Goal: Information Seeking & Learning: Check status

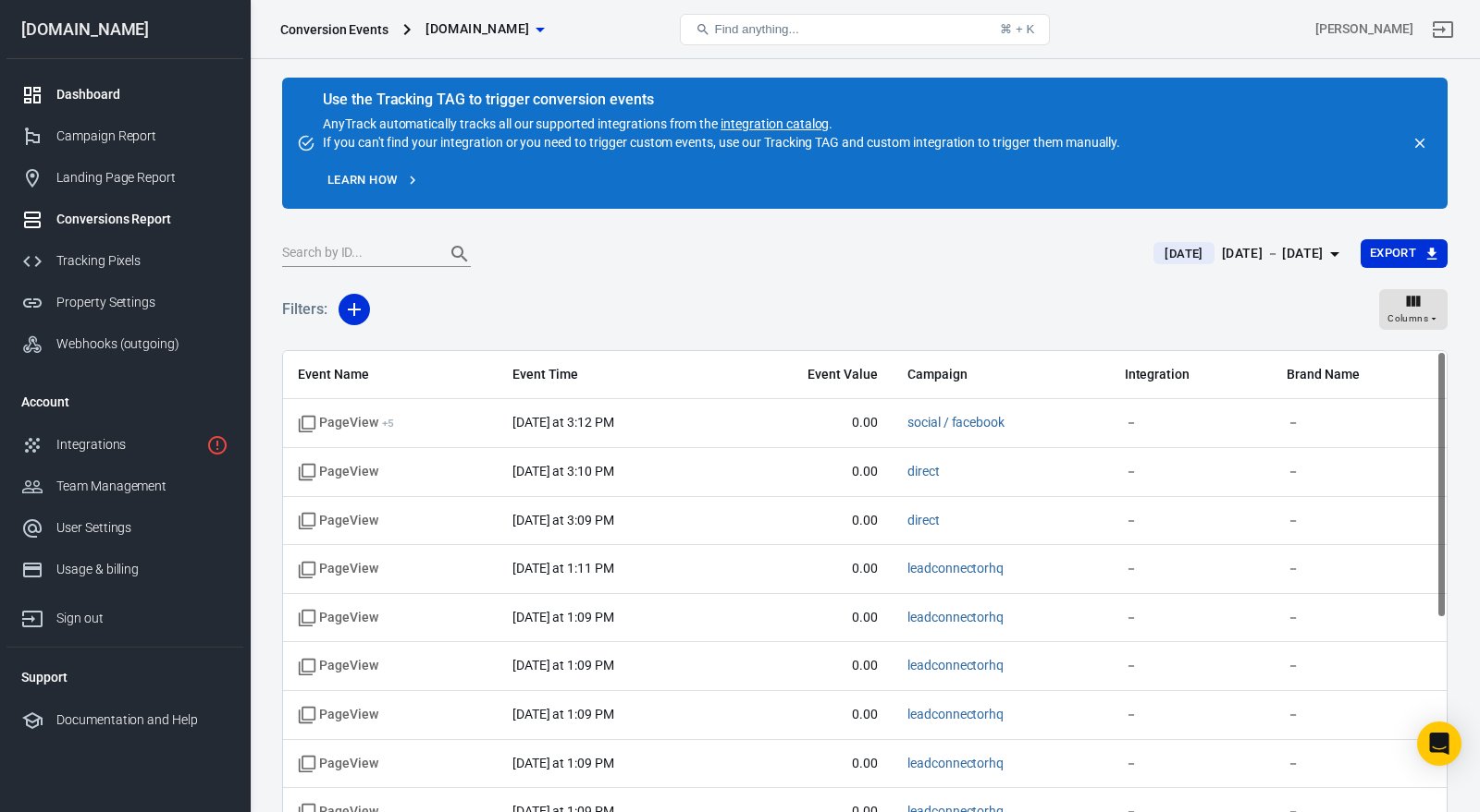
click at [129, 90] on div "Dashboard" at bounding box center [142, 95] width 172 height 19
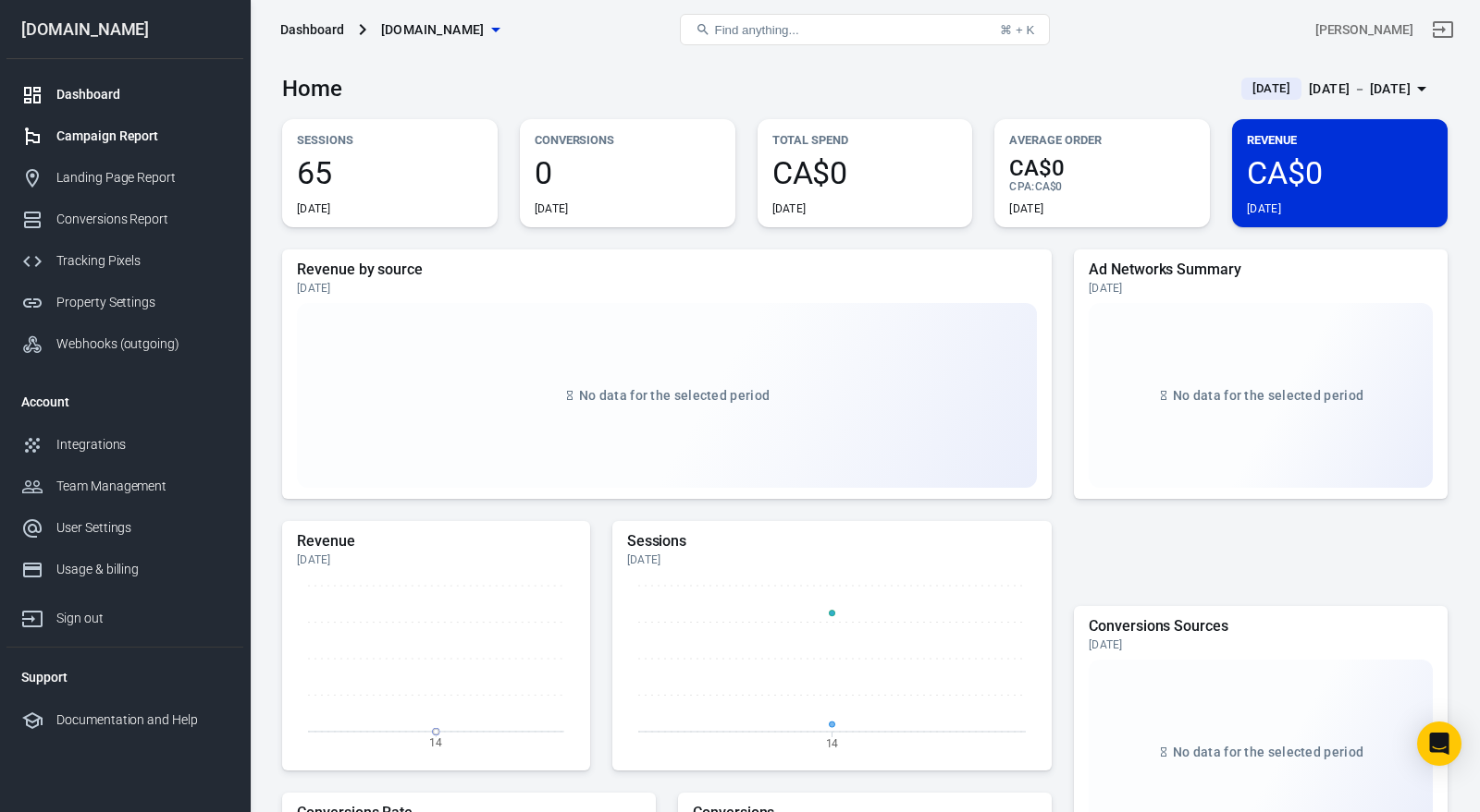
click at [133, 142] on div "Campaign Report" at bounding box center [142, 135] width 172 height 19
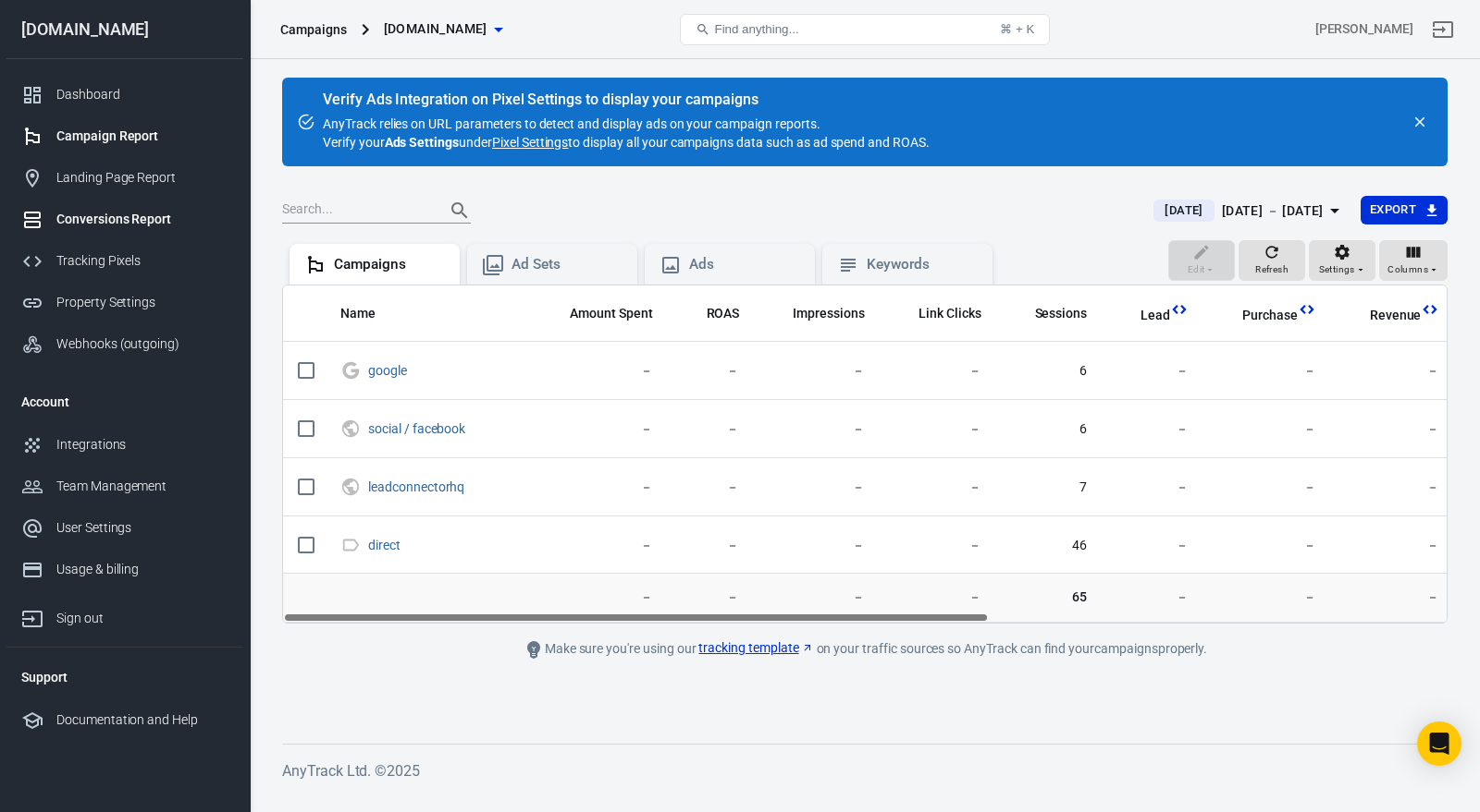
click at [126, 218] on div "Conversions Report" at bounding box center [142, 219] width 172 height 19
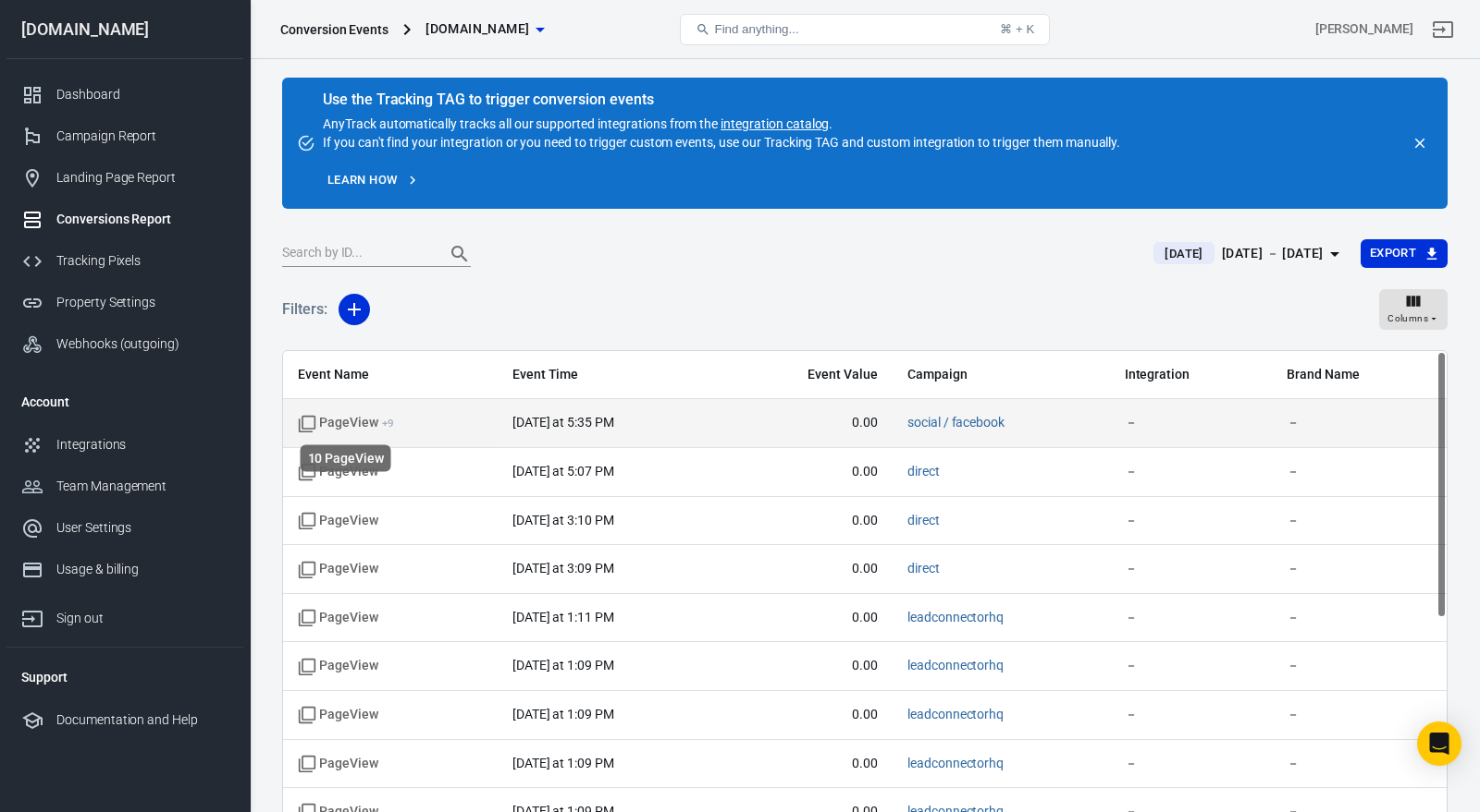
click at [382, 419] on sup "+ 9" at bounding box center [387, 423] width 12 height 13
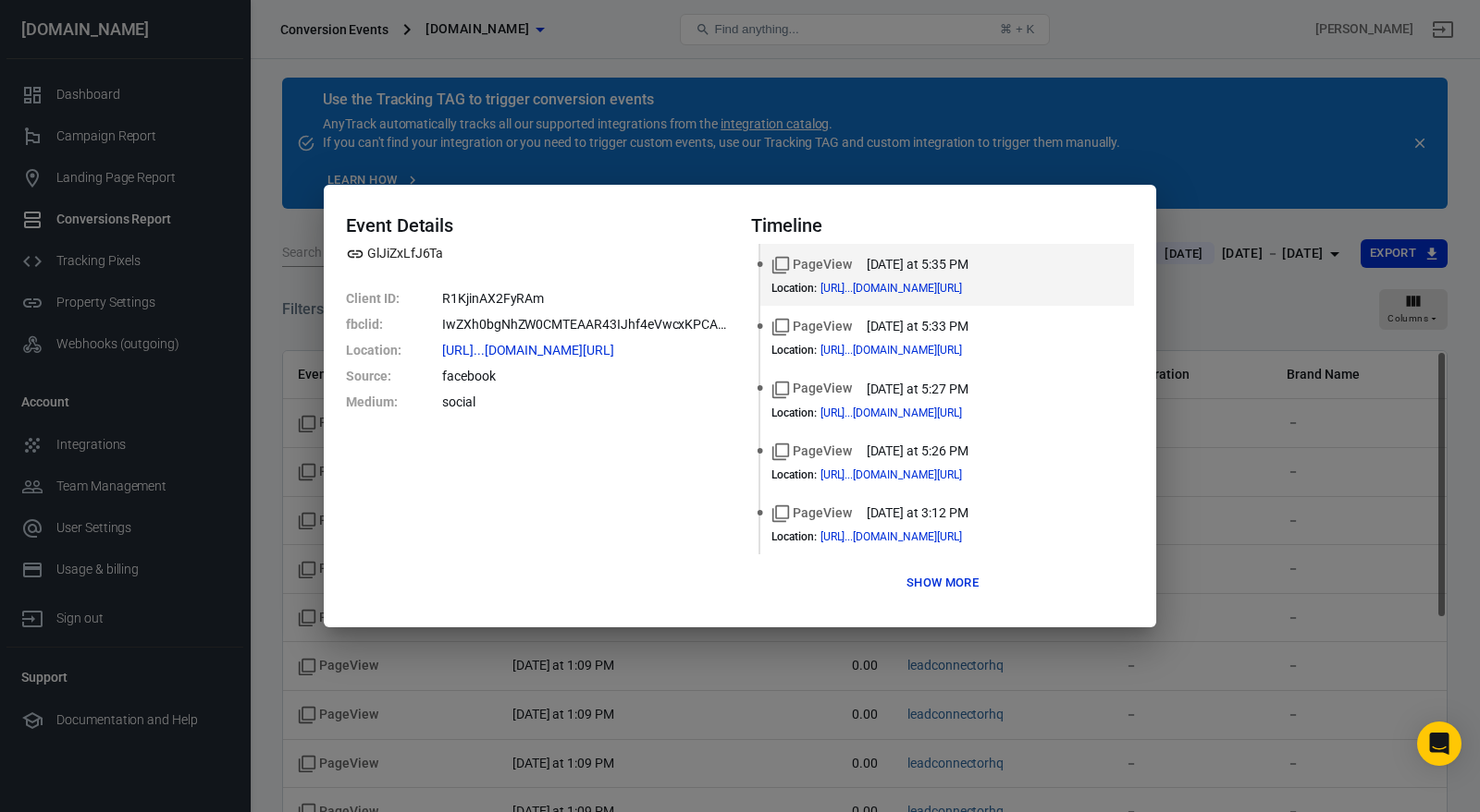
click at [965, 588] on button "Show more" at bounding box center [942, 584] width 82 height 29
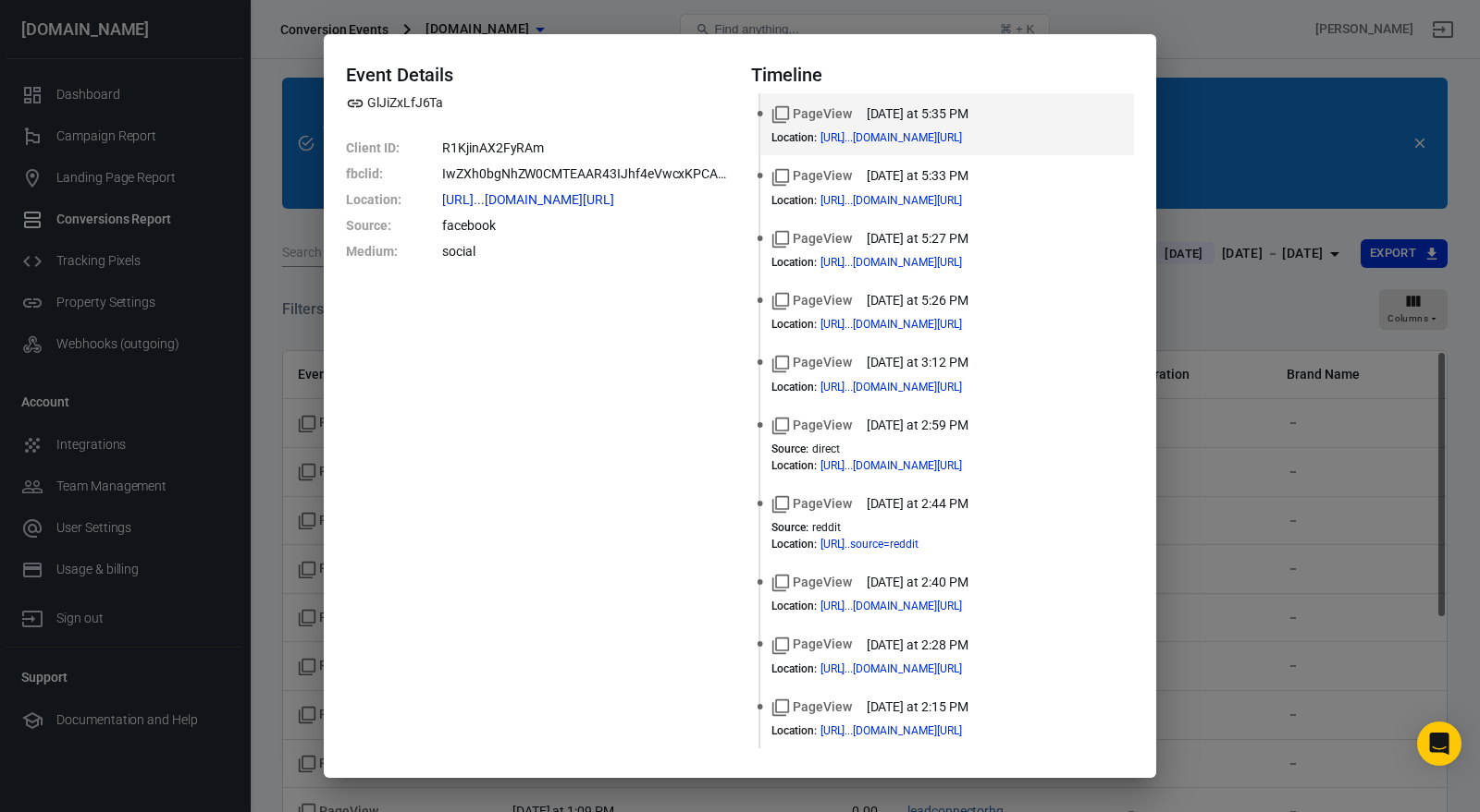
click at [1249, 110] on div "Event Details GlJiZxLfJ6Ta Client ID : R1KjinAX2FyRAm fbclid : IwZXh0bgNhZW0CMT…" at bounding box center [740, 406] width 1480 height 812
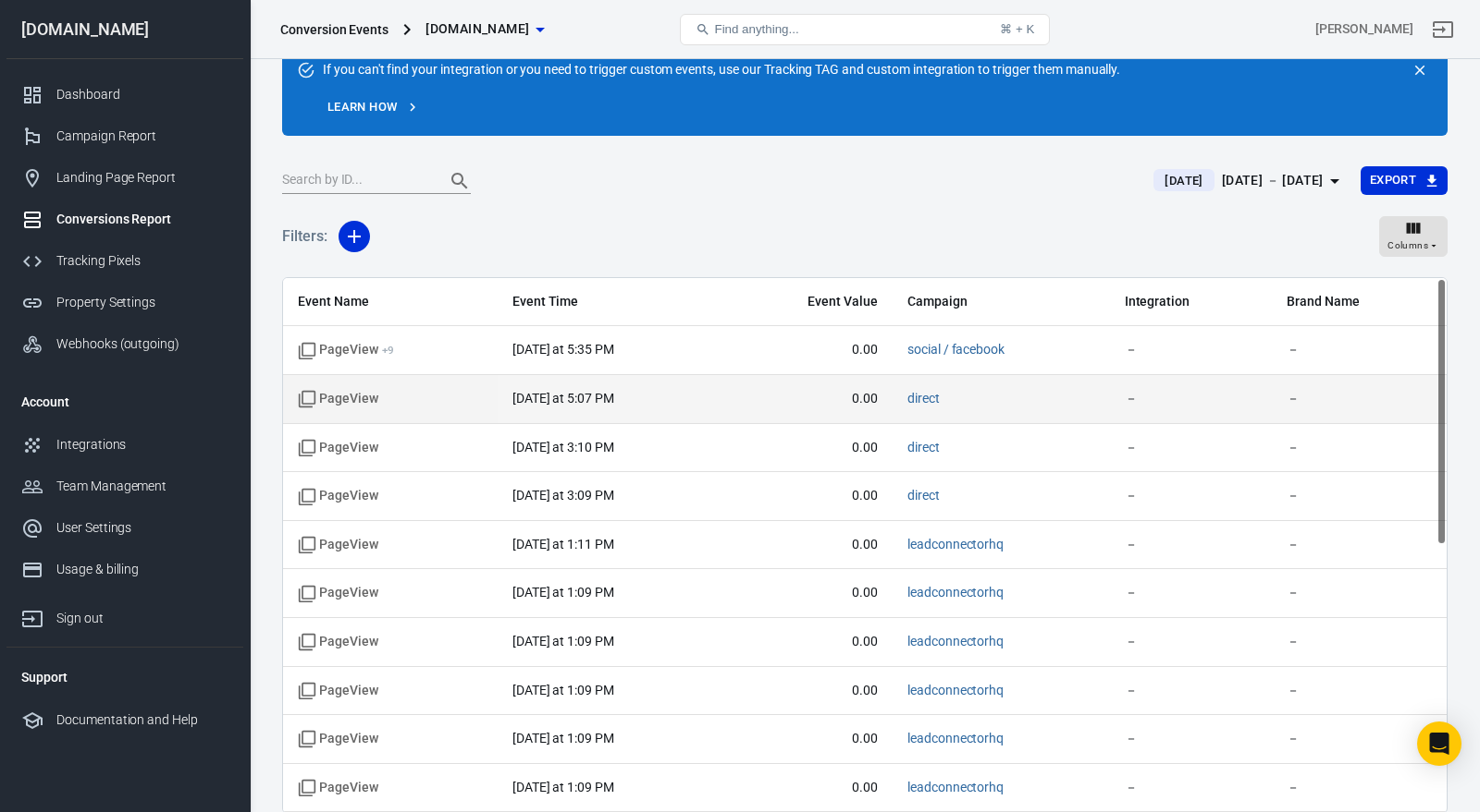
click at [794, 400] on span "0.00" at bounding box center [807, 399] width 140 height 19
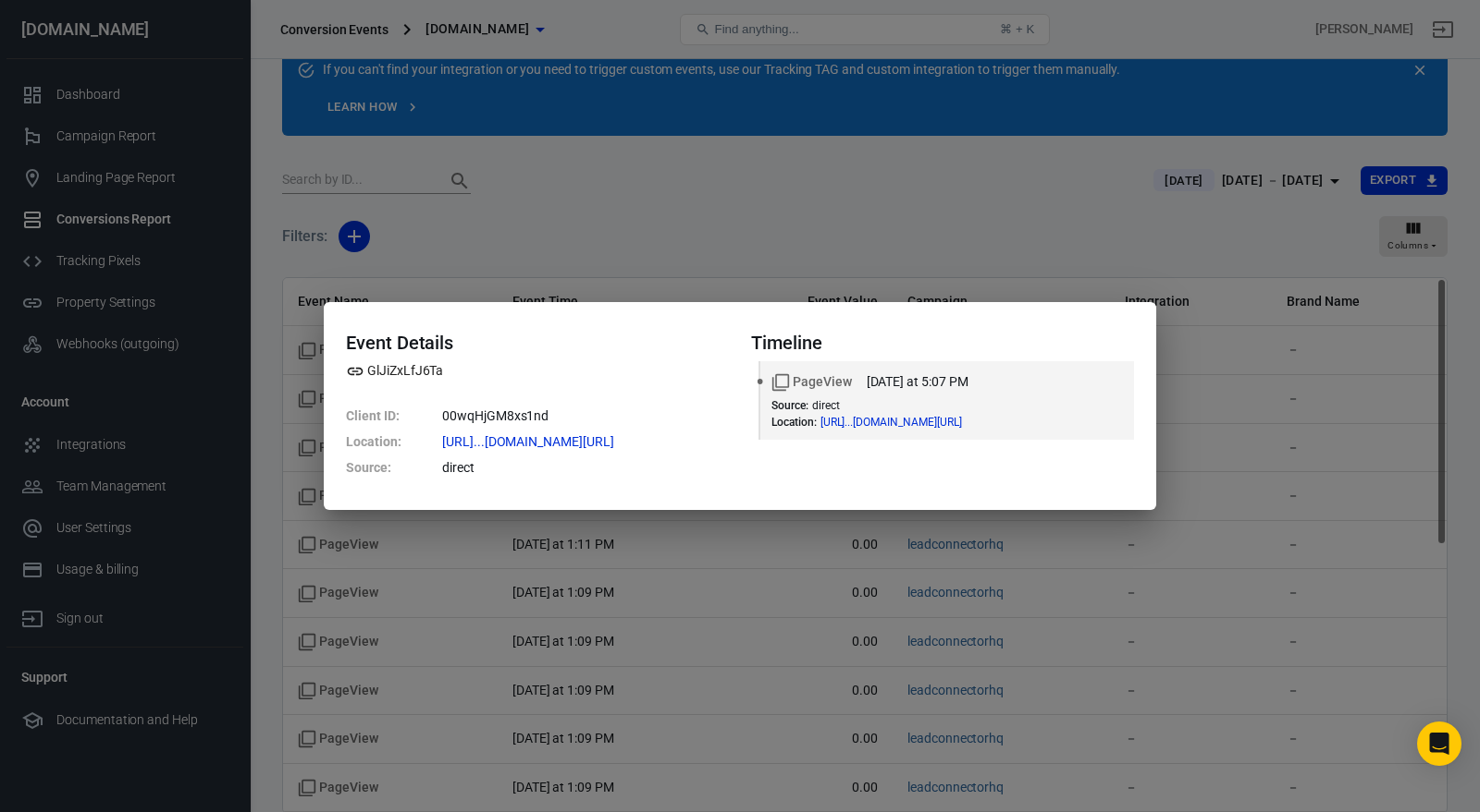
click at [1225, 405] on div "Event Details GlJiZxLfJ6Ta Client ID : 00wqHjGM8xs1nd Location : [URL]...[DOMAI…" at bounding box center [740, 406] width 1480 height 812
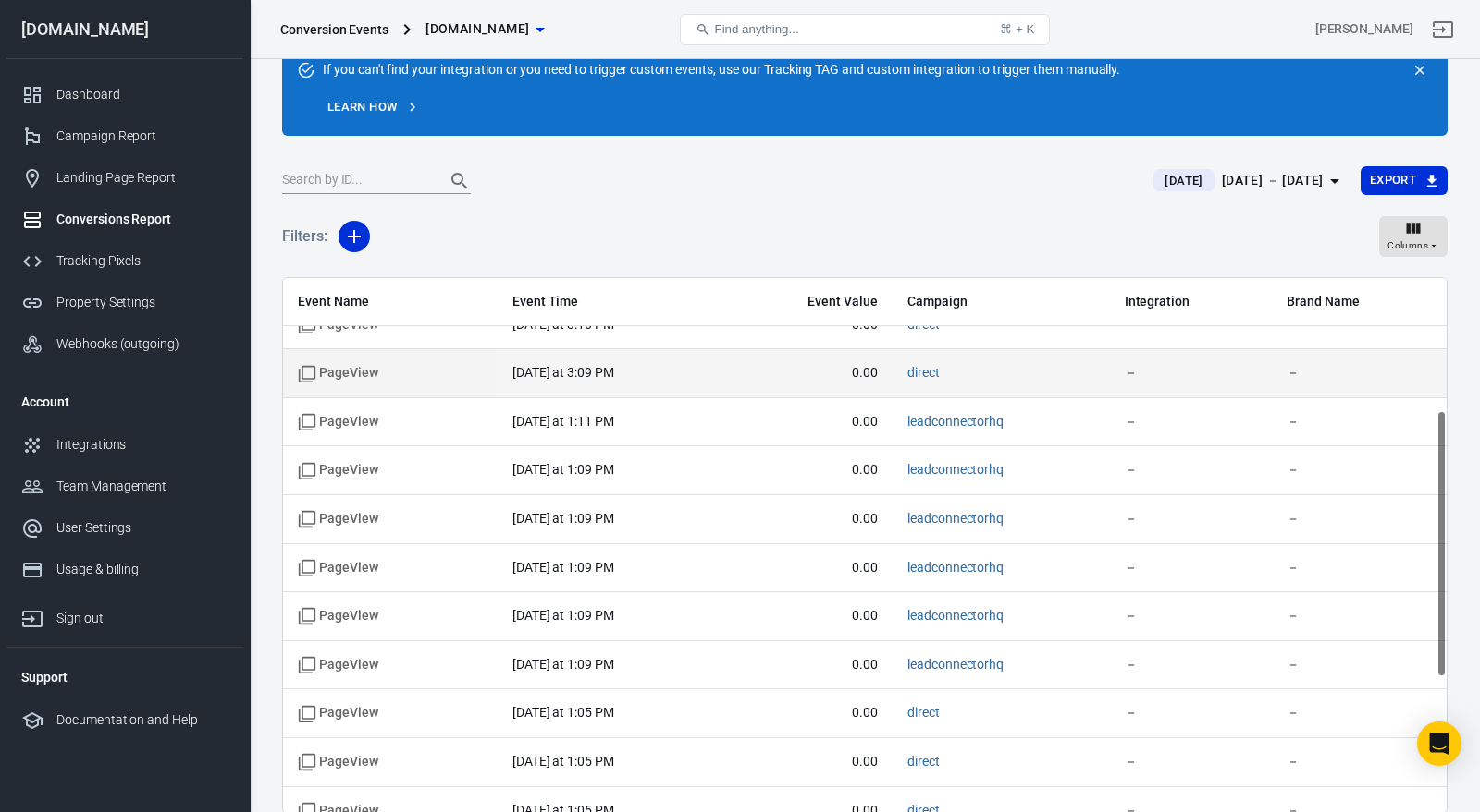
scroll to position [0, 0]
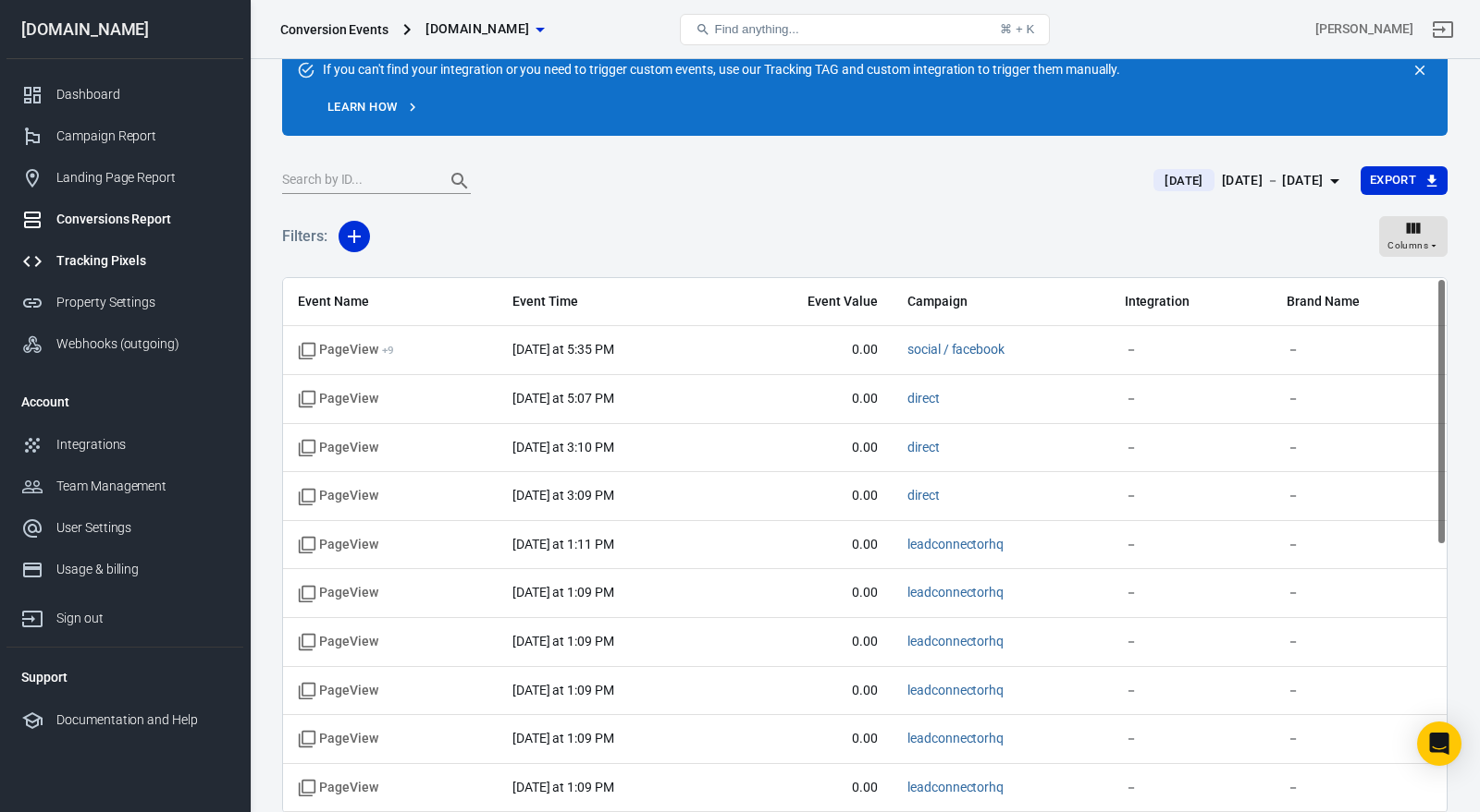
click at [105, 255] on div "Tracking Pixels" at bounding box center [142, 261] width 172 height 19
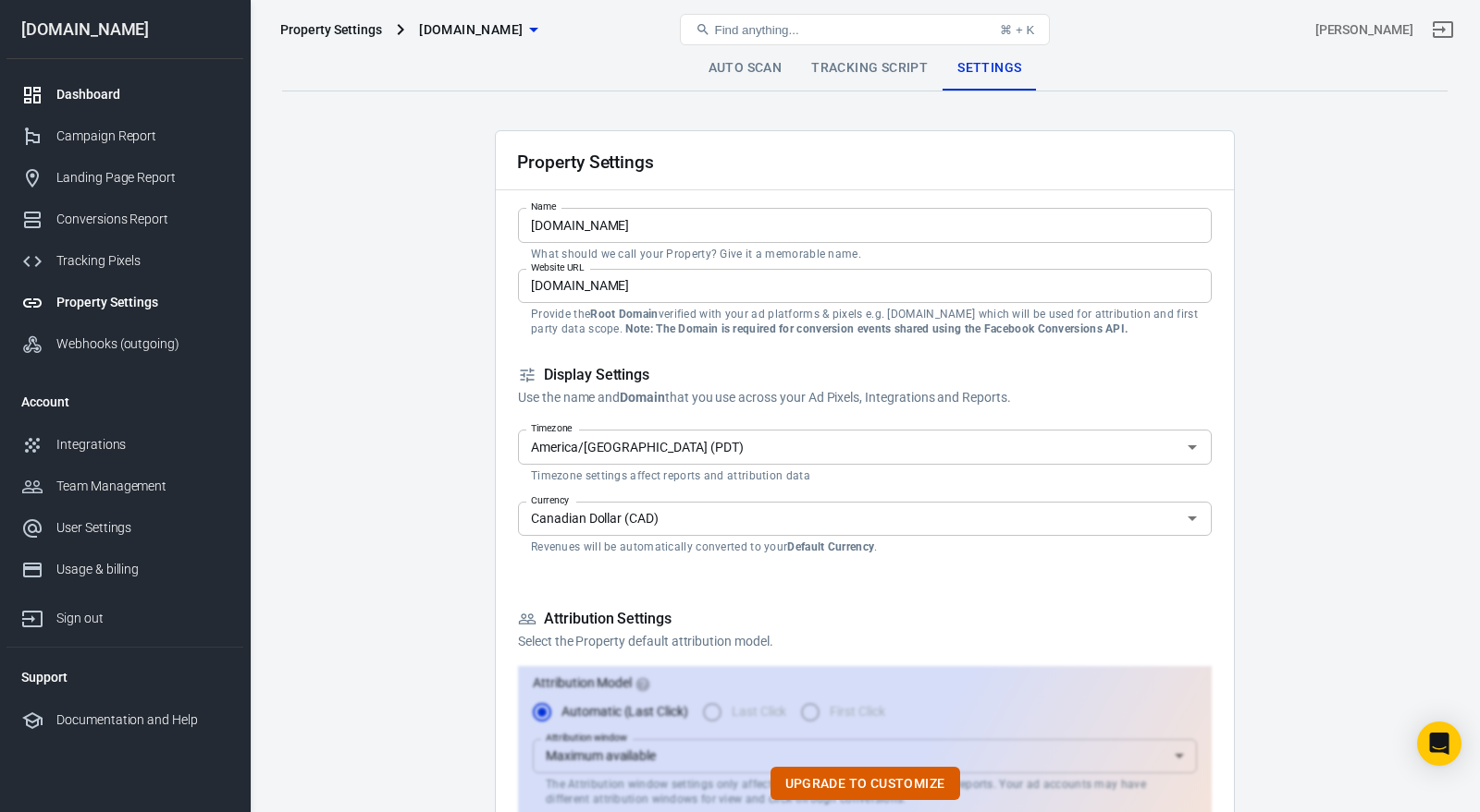
click at [138, 104] on div "Dashboard" at bounding box center [142, 95] width 172 height 19
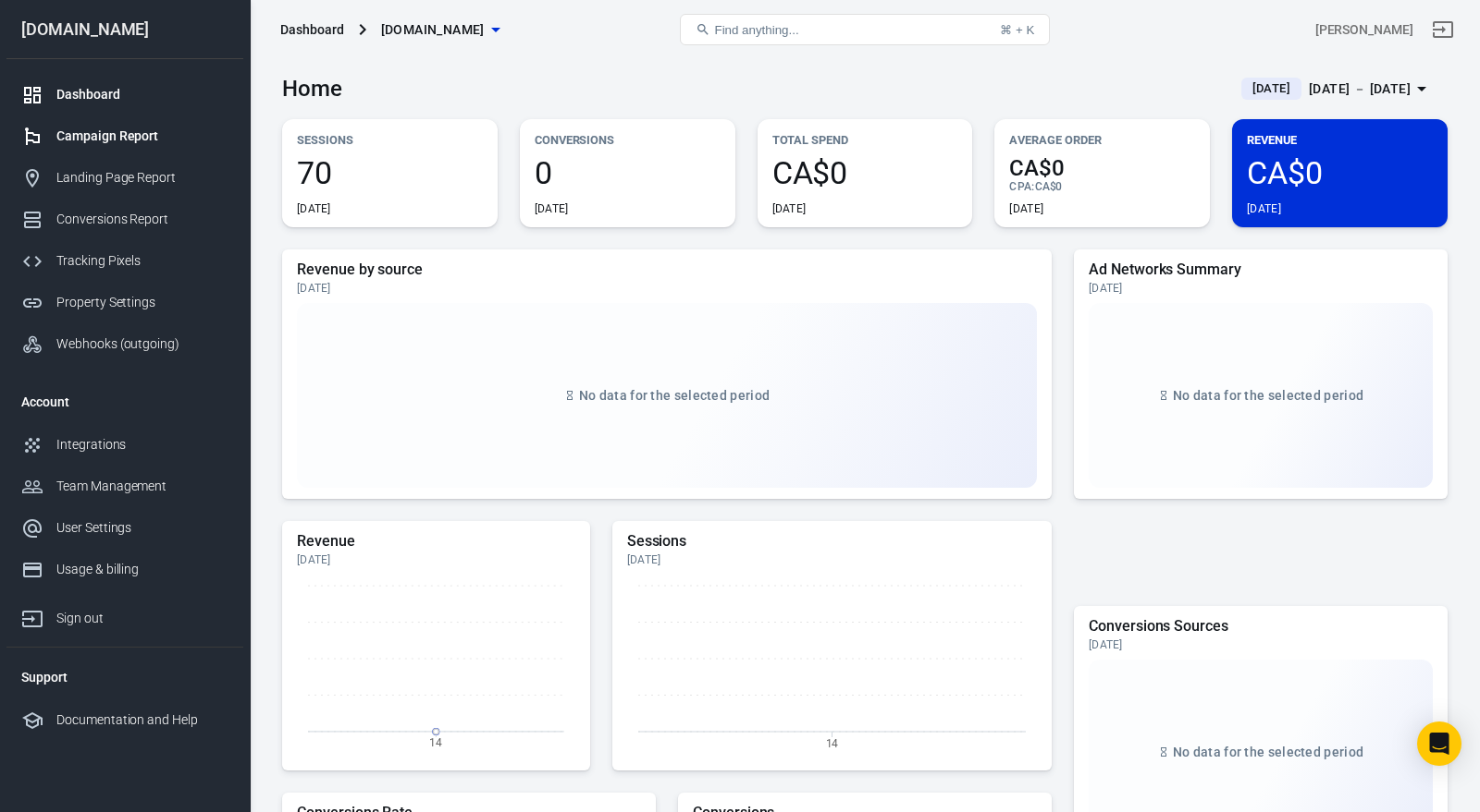
click at [132, 138] on div "Campaign Report" at bounding box center [142, 135] width 172 height 19
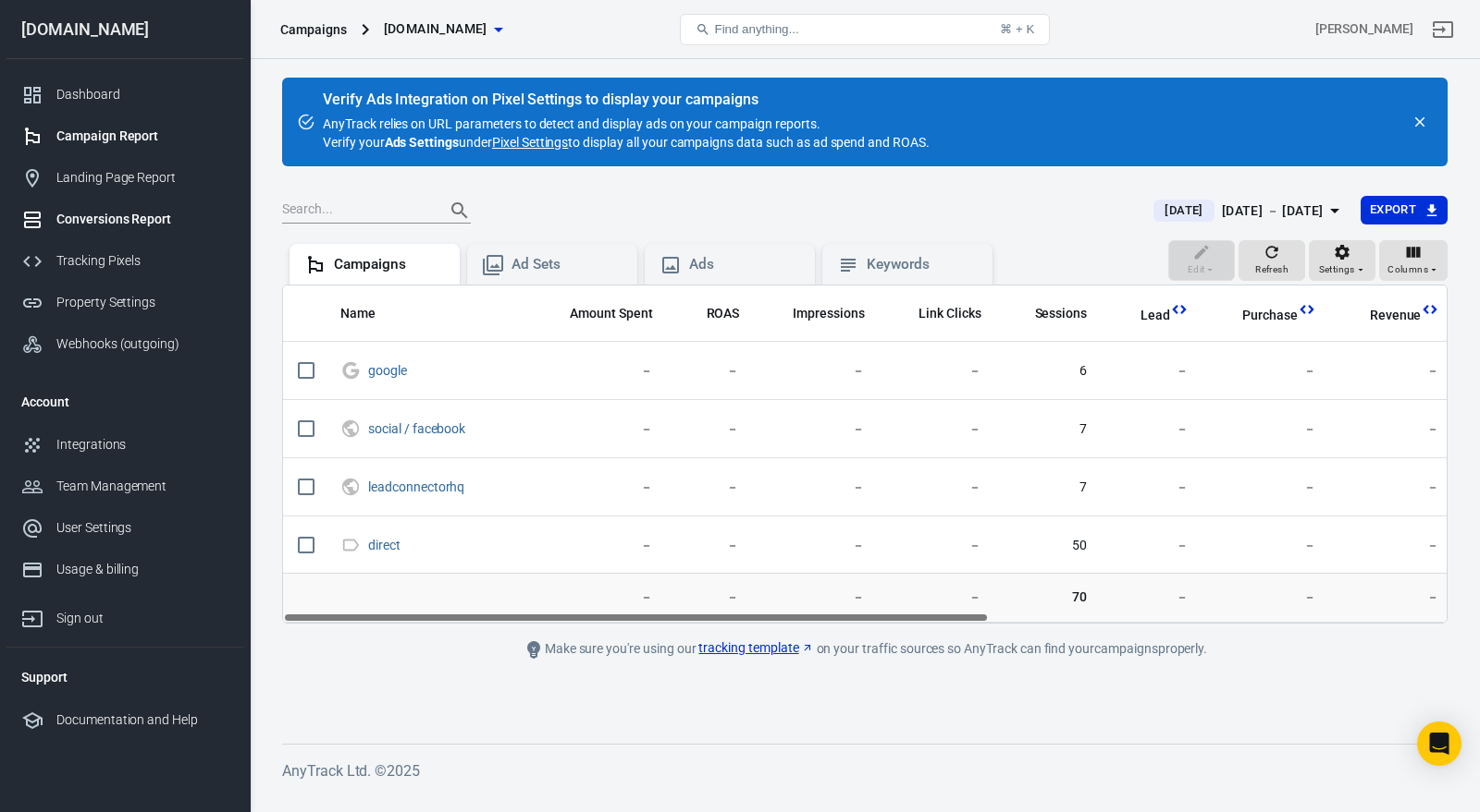
click at [158, 213] on div "Conversions Report" at bounding box center [142, 219] width 172 height 19
